Goal: Task Accomplishment & Management: Use online tool/utility

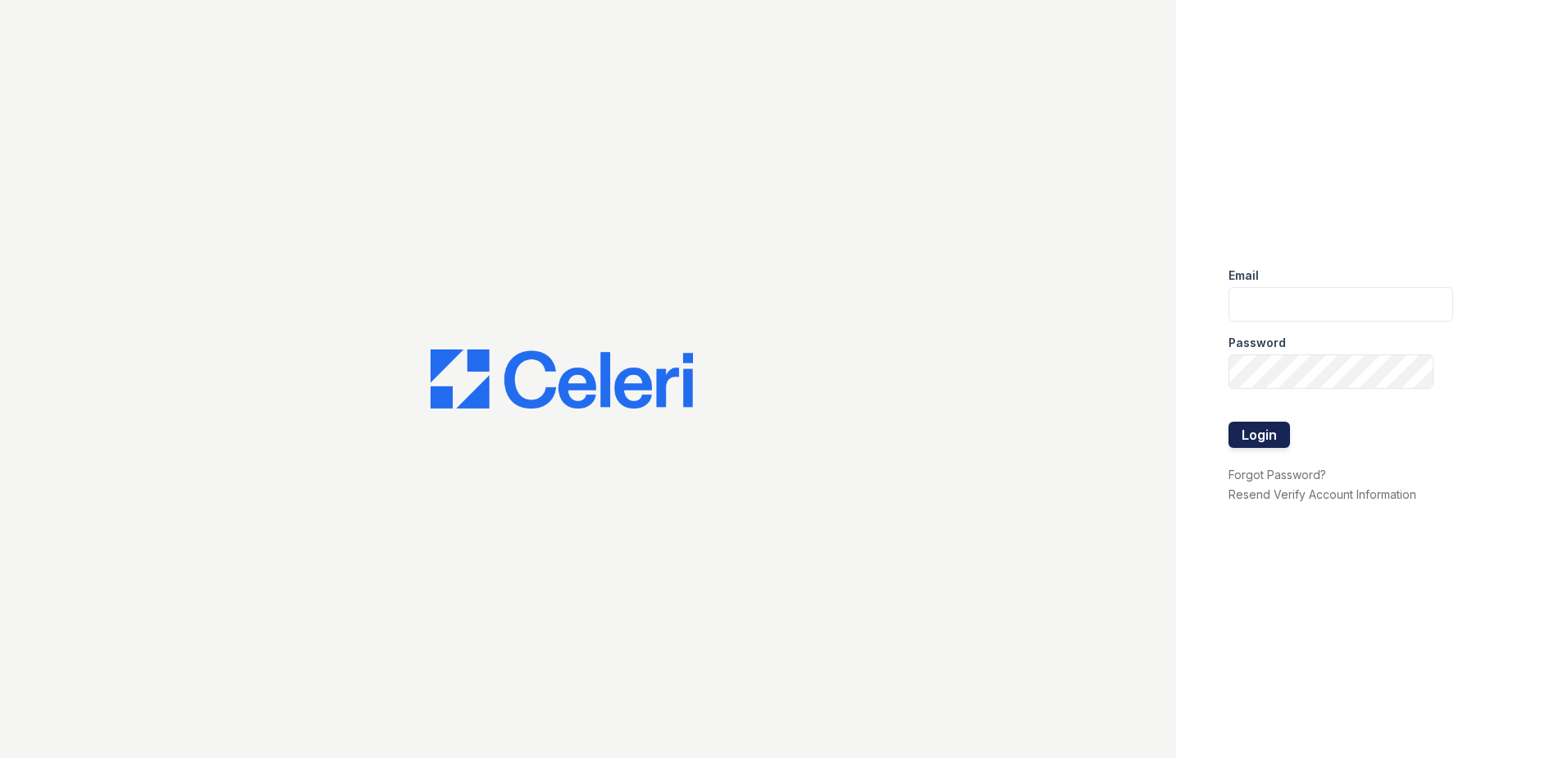
type input "[EMAIL_ADDRESS][DOMAIN_NAME]"
click at [1247, 438] on button "Login" at bounding box center [1260, 434] width 62 height 26
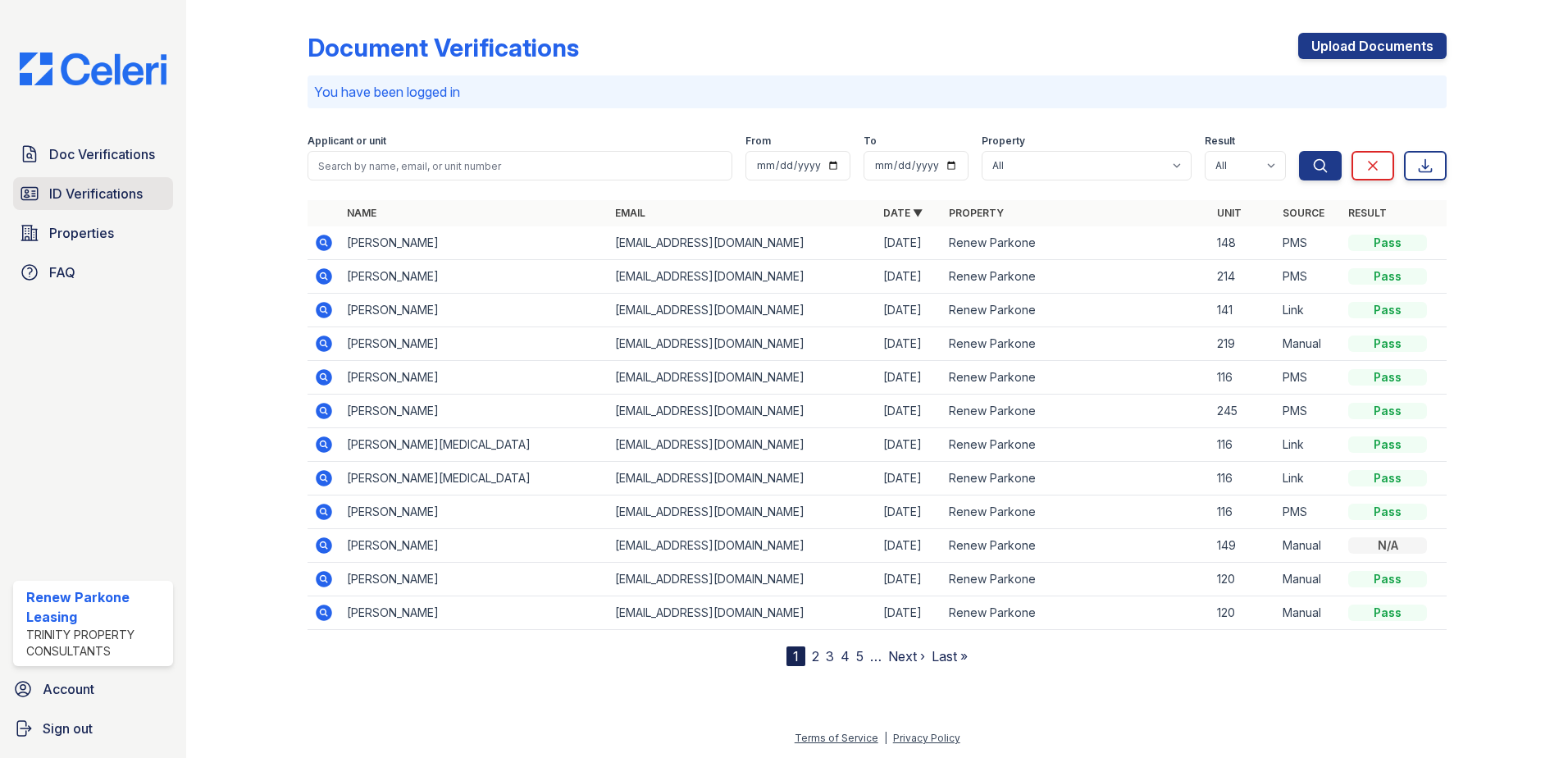
click at [129, 200] on span "ID Verifications" at bounding box center [96, 194] width 93 height 20
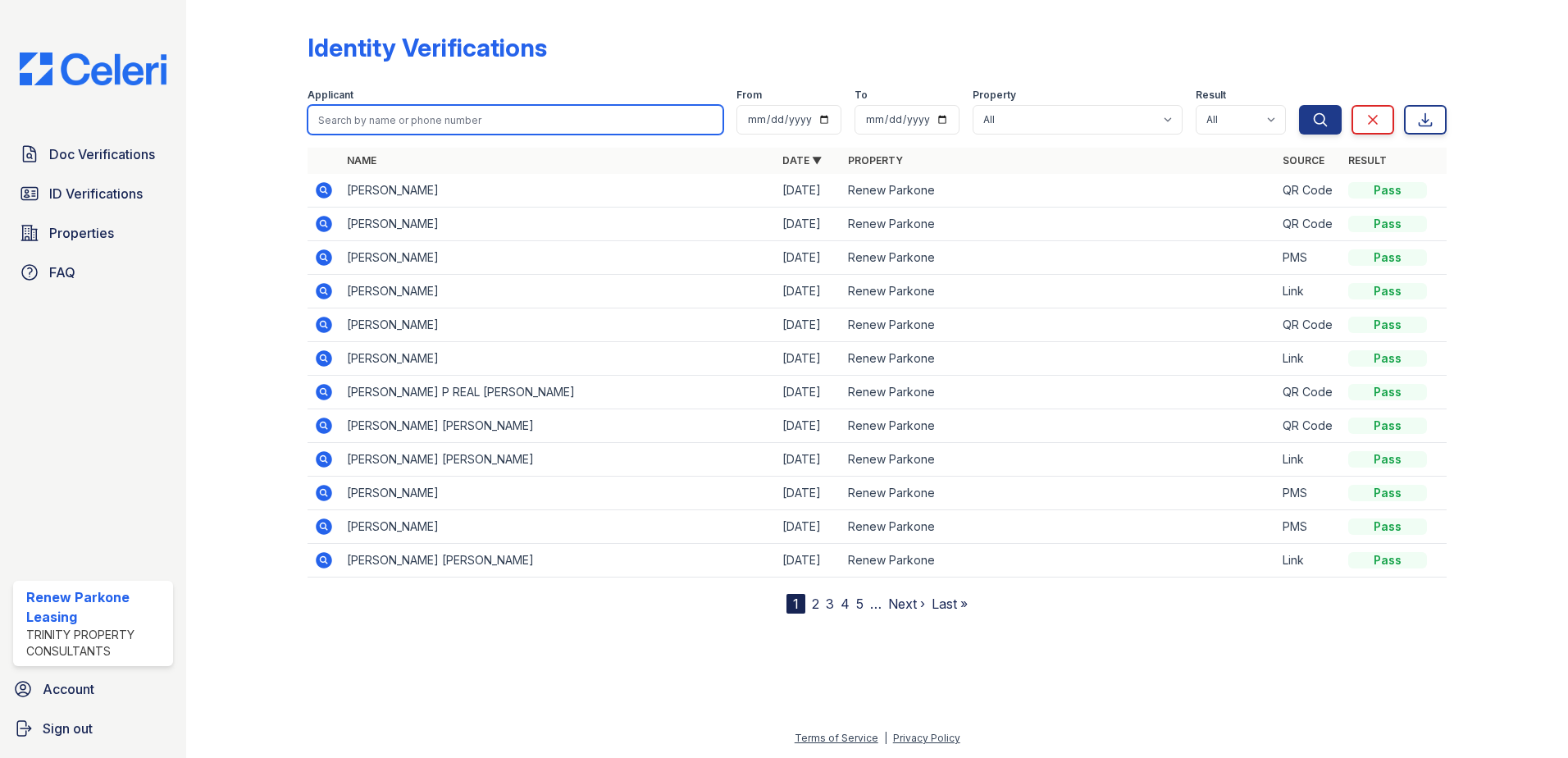
click at [373, 121] on input "search" at bounding box center [515, 119] width 416 height 30
type input "Dwayne"
click at [1299, 105] on button "Search" at bounding box center [1321, 119] width 43 height 30
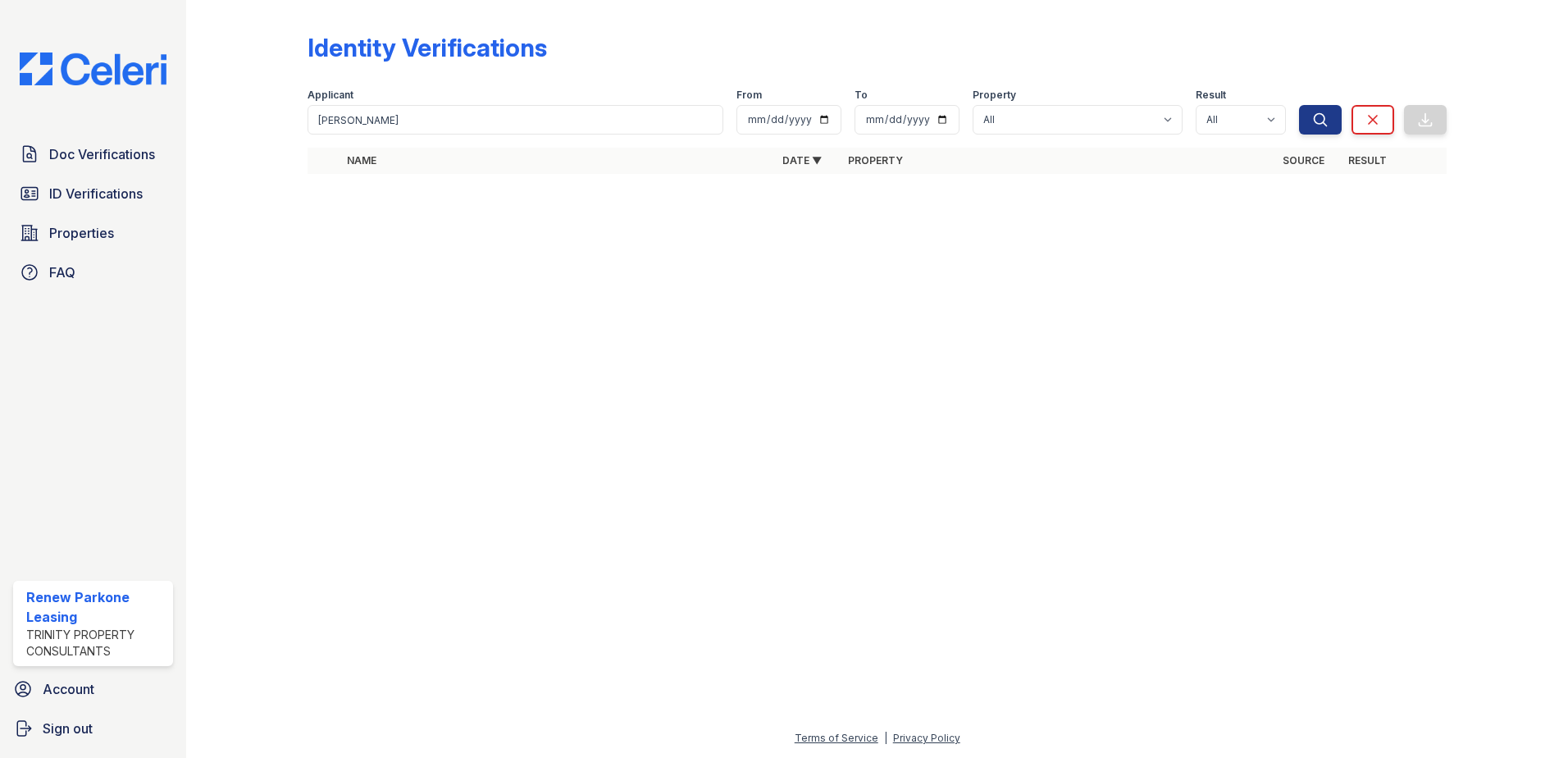
click at [642, 100] on div "Applicant" at bounding box center [515, 97] width 416 height 16
click at [709, 119] on input "Dwayne" at bounding box center [515, 119] width 416 height 30
click at [540, 126] on input "search" at bounding box center [515, 119] width 416 height 30
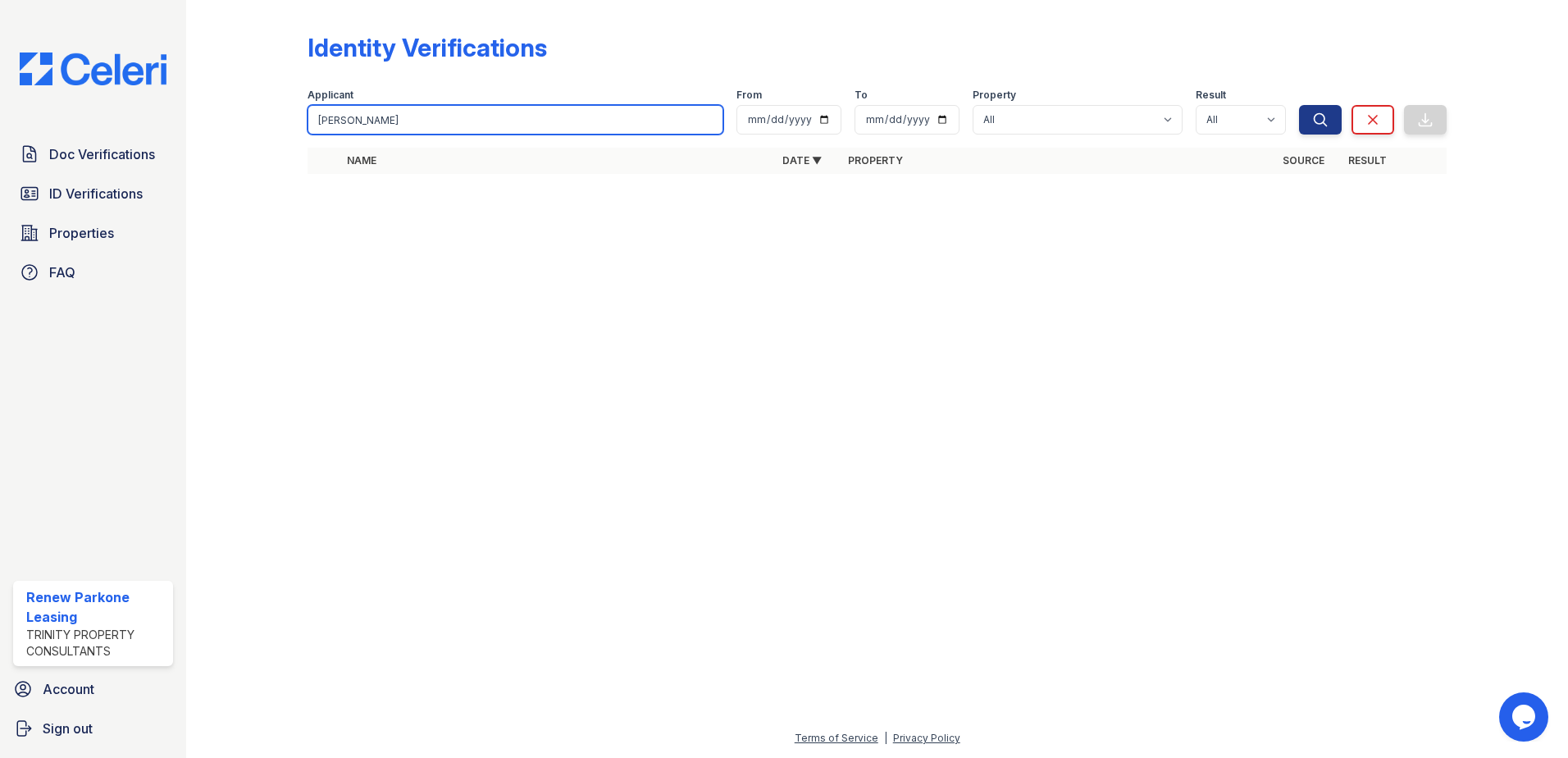
type input "Dwayne"
click at [1299, 105] on button "Search" at bounding box center [1321, 119] width 43 height 30
click at [708, 124] on input "Dwayne" at bounding box center [515, 119] width 416 height 30
click at [709, 118] on input "Dwayne" at bounding box center [515, 119] width 416 height 30
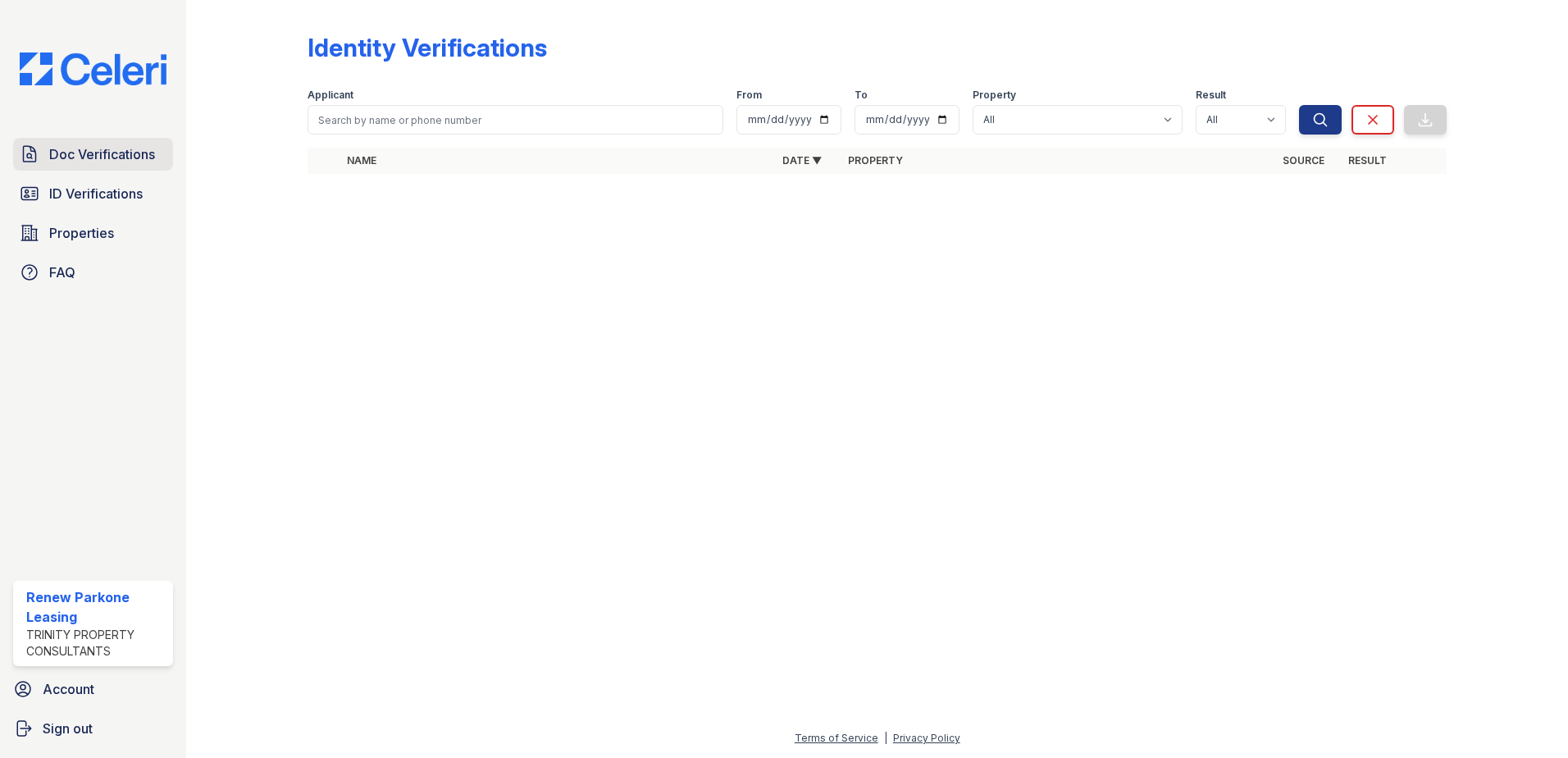
click at [80, 165] on link "Doc Verifications" at bounding box center [93, 154] width 160 height 33
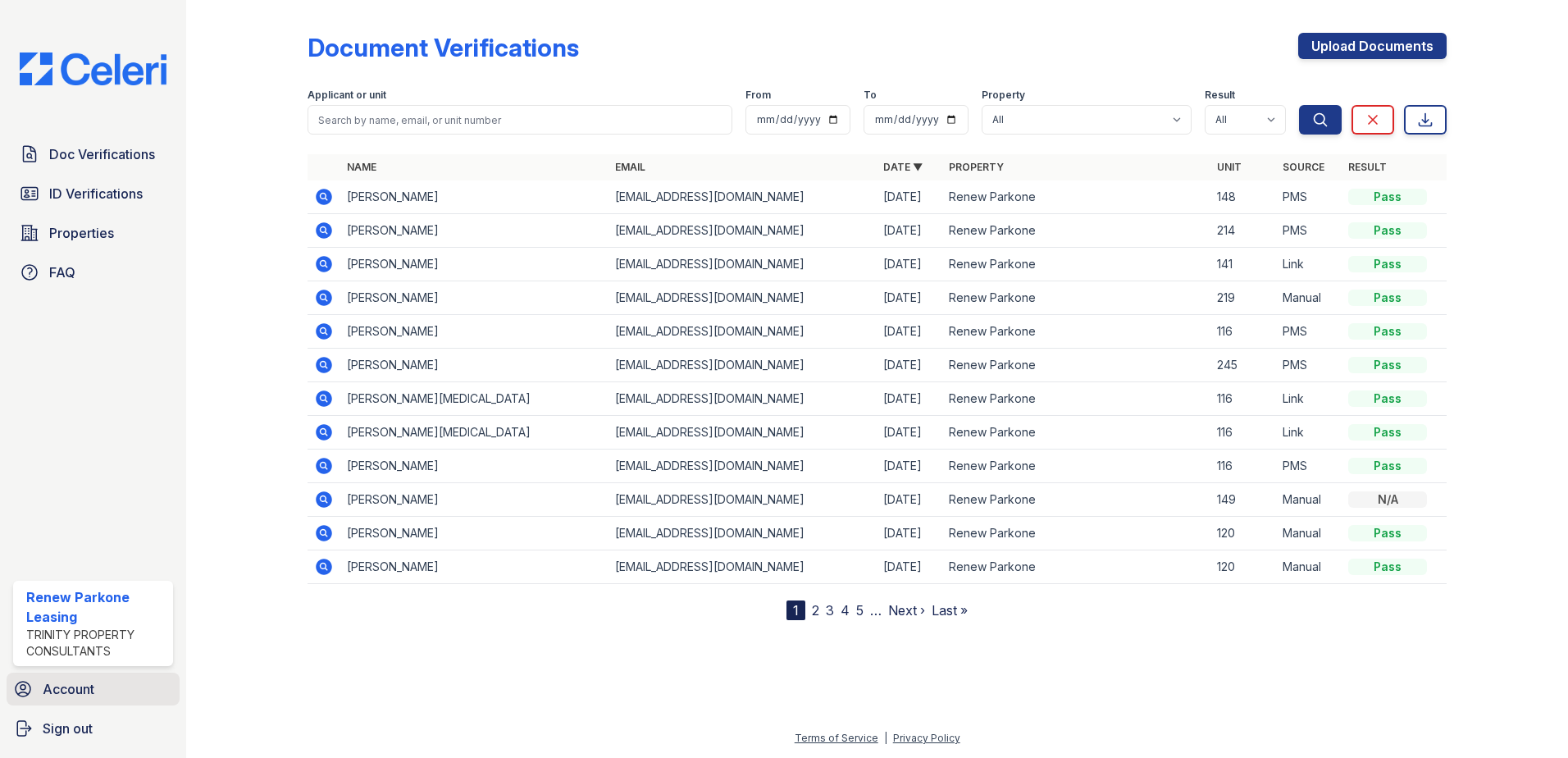
click at [65, 693] on span "Account" at bounding box center [69, 690] width 52 height 20
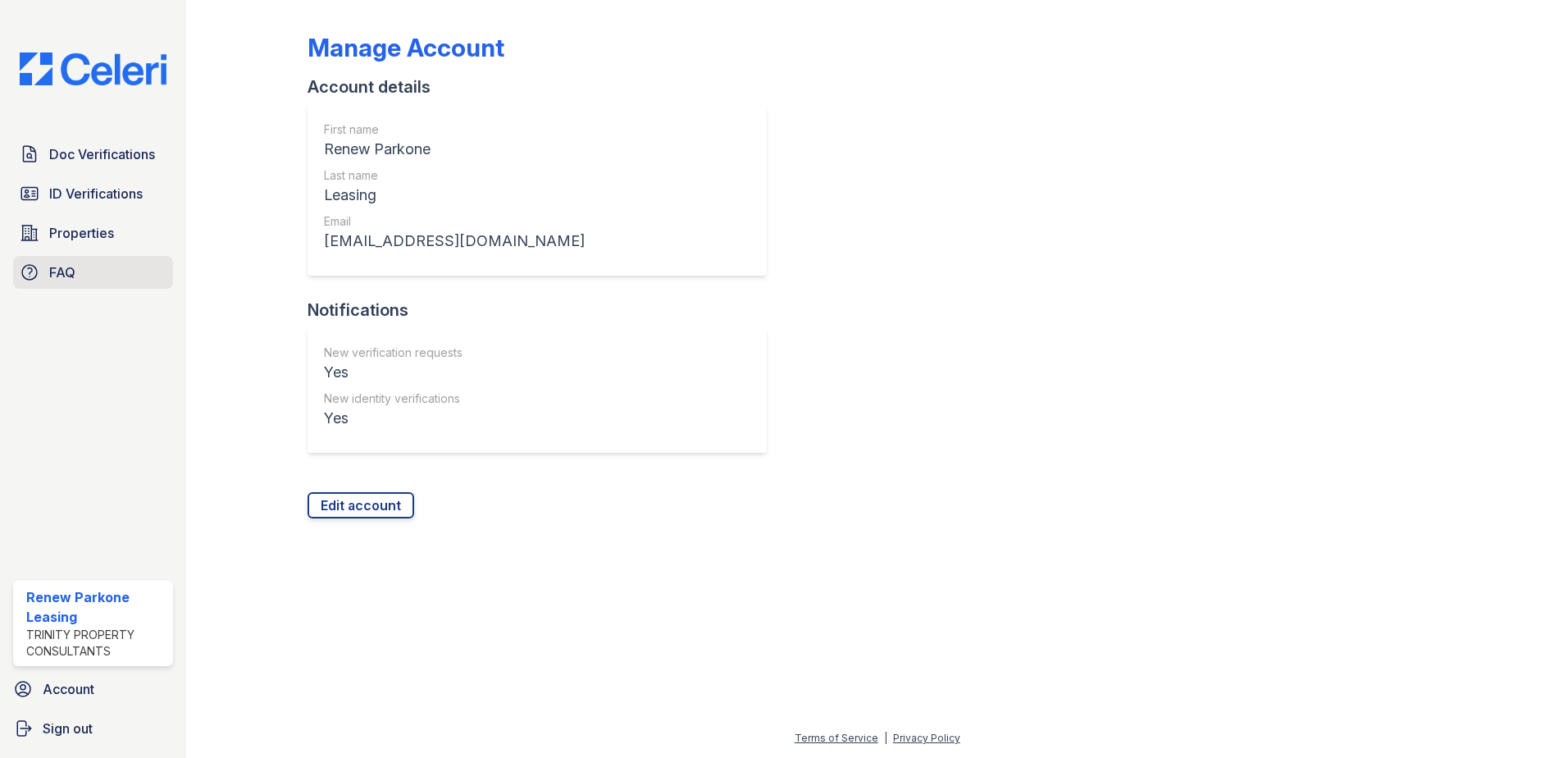
click at [91, 267] on link "FAQ" at bounding box center [93, 272] width 160 height 33
click at [104, 149] on span "Doc Verifications" at bounding box center [102, 154] width 106 height 20
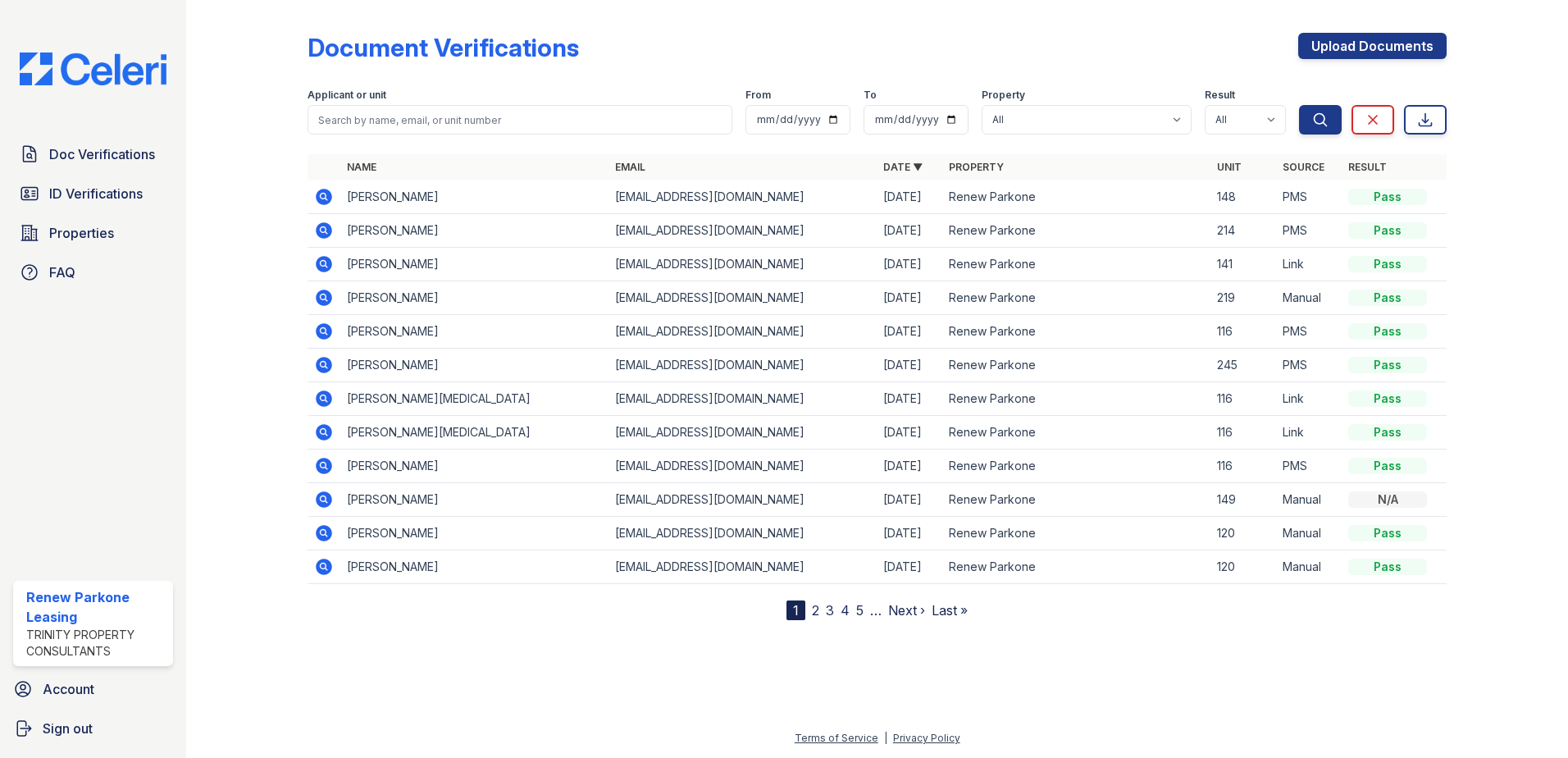
click at [78, 622] on div "Renew Parkone Leasing" at bounding box center [96, 607] width 140 height 39
click at [73, 640] on div "Trinity Property Consultants" at bounding box center [96, 643] width 140 height 33
click at [56, 599] on div "Renew Parkone Leasing" at bounding box center [96, 607] width 140 height 39
click at [82, 226] on span "Properties" at bounding box center [82, 233] width 65 height 20
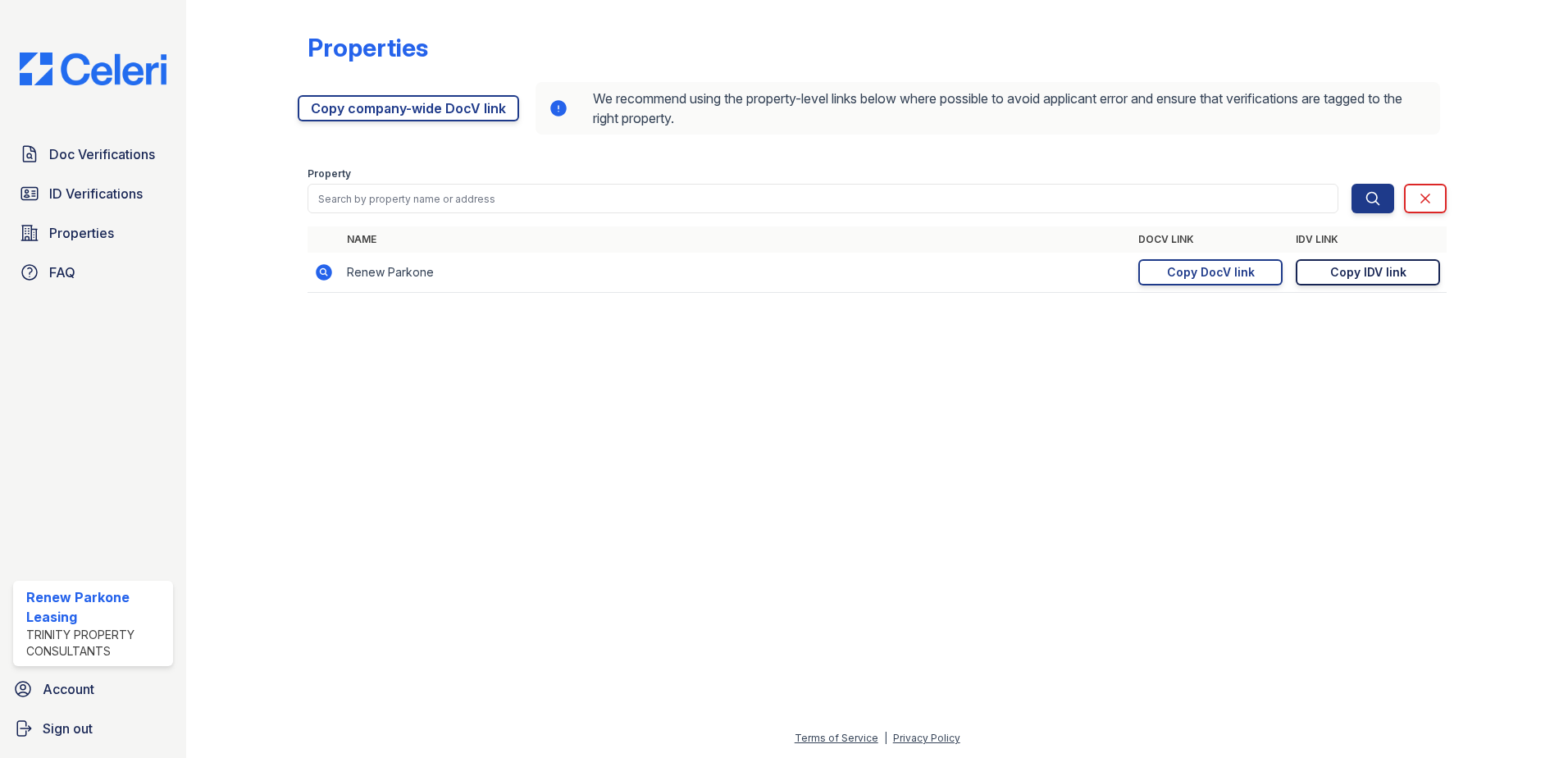
click at [1342, 270] on div "Copy IDV link" at bounding box center [1368, 273] width 76 height 16
click at [1215, 274] on div "Copy DocV link" at bounding box center [1211, 273] width 88 height 16
click at [1196, 277] on div "Copy DocV link" at bounding box center [1211, 273] width 88 height 16
click at [1245, 275] on div "Copy DocV link" at bounding box center [1211, 273] width 88 height 16
click at [106, 165] on link "Doc Verifications" at bounding box center [93, 154] width 160 height 33
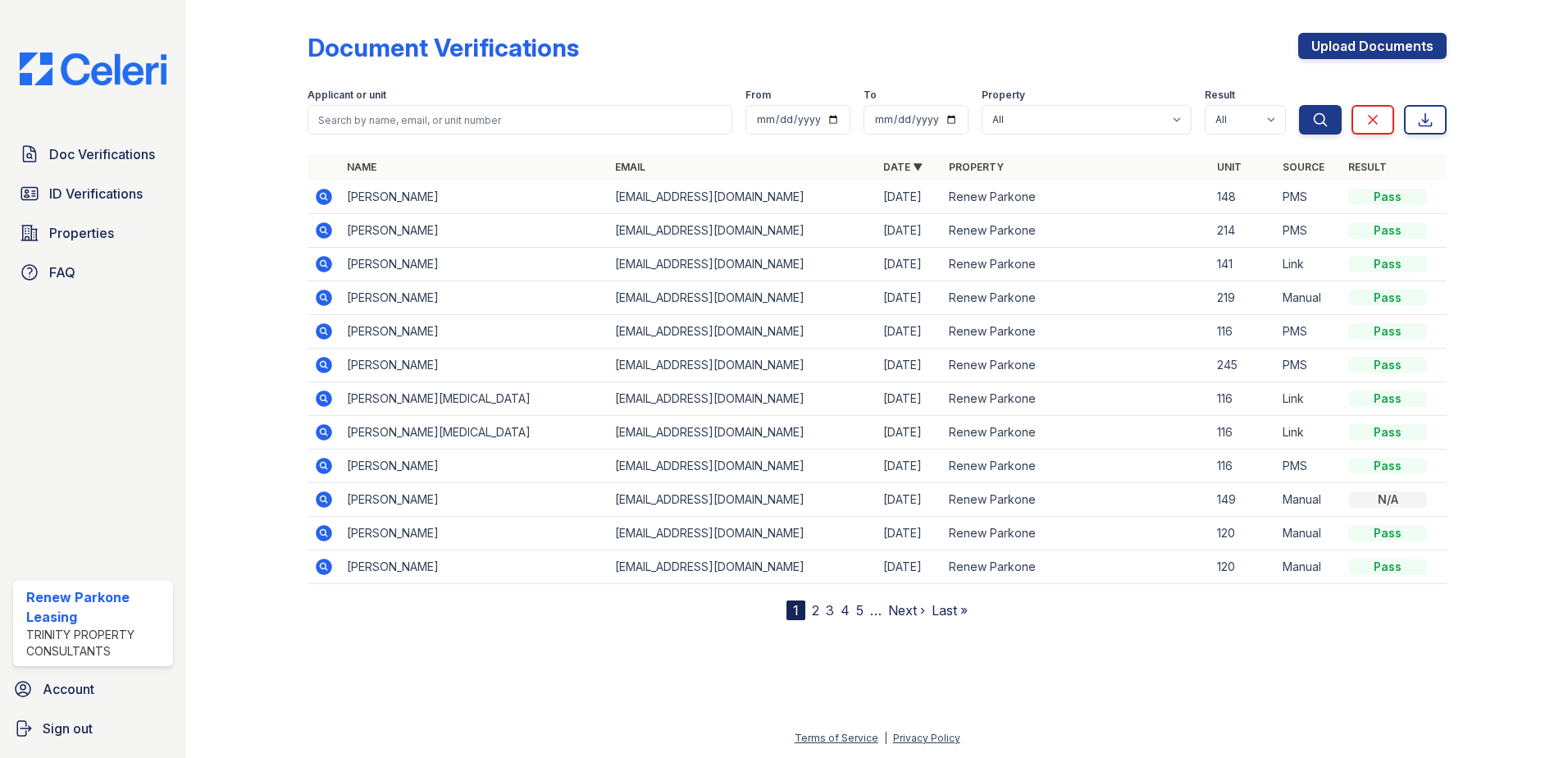
click at [323, 202] on icon at bounding box center [324, 196] width 16 height 16
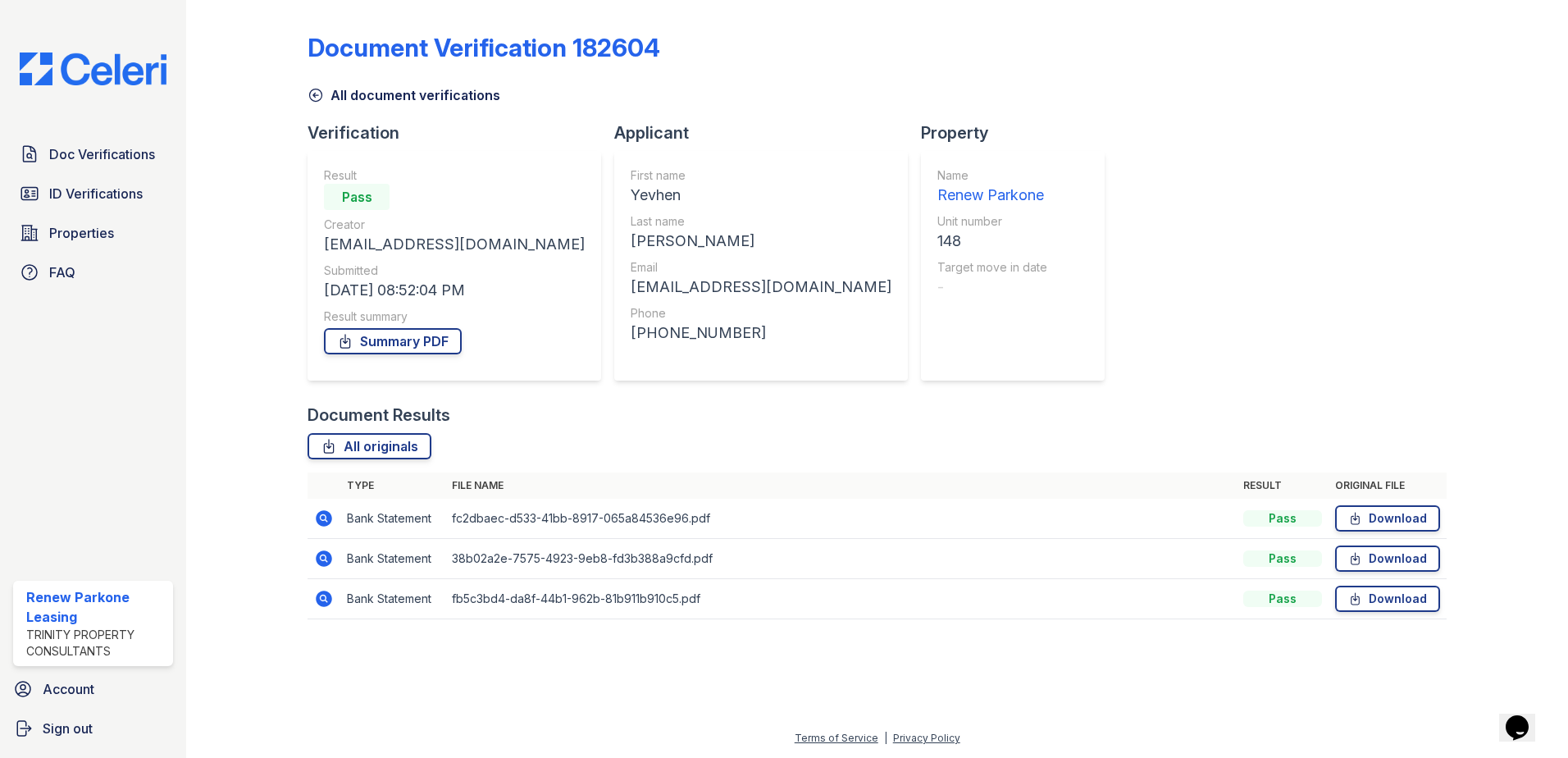
click at [319, 510] on icon at bounding box center [324, 518] width 20 height 20
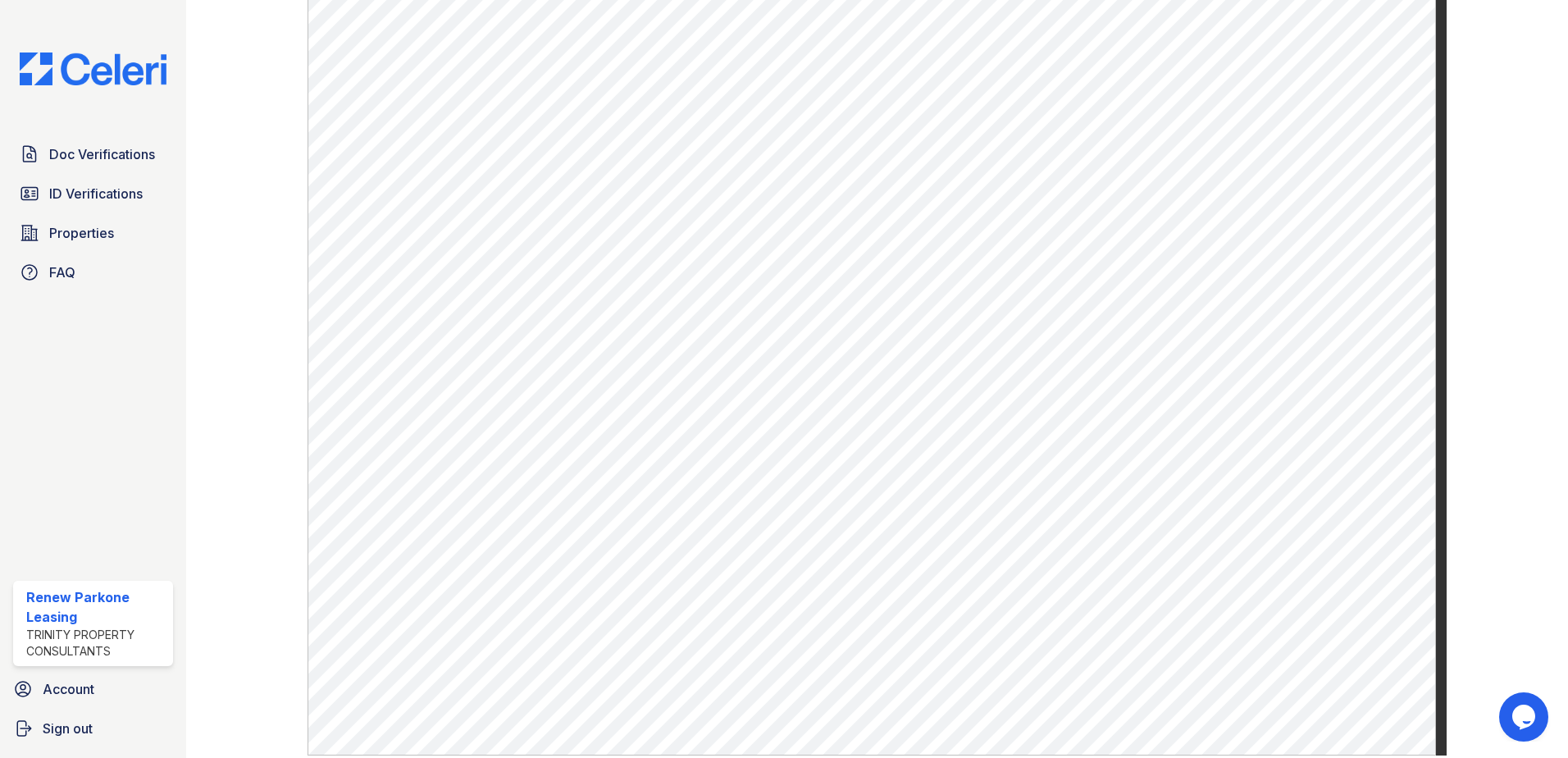
scroll to position [815, 0]
